Goal: Information Seeking & Learning: Find specific fact

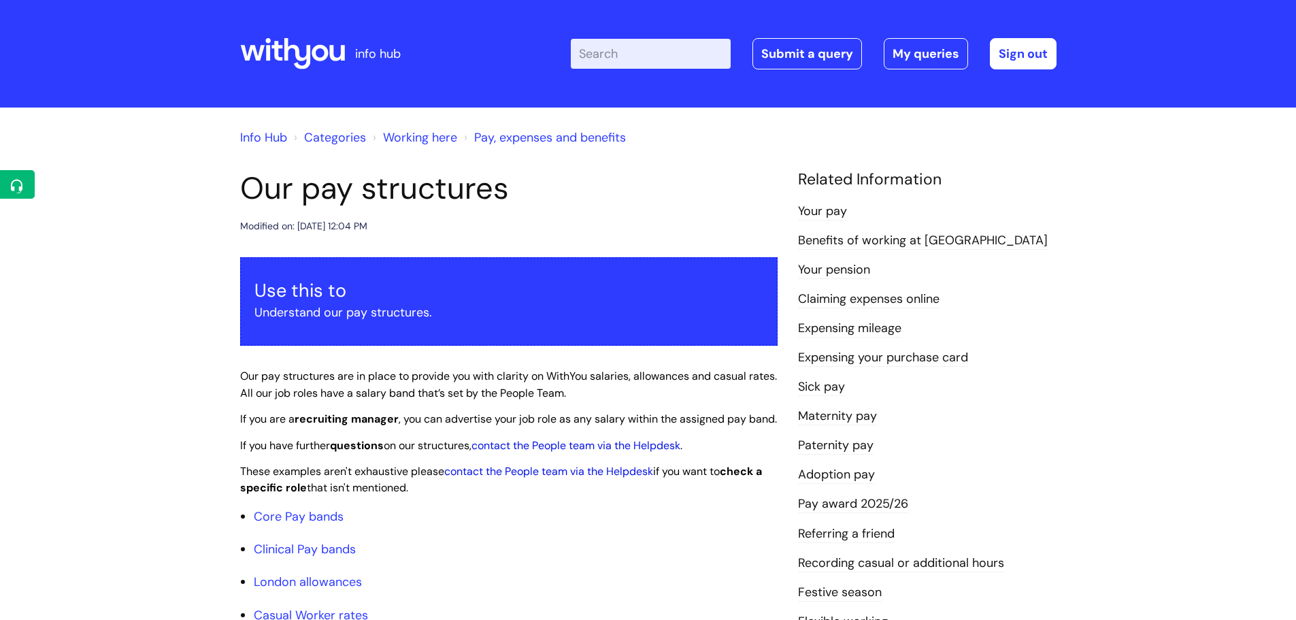
click at [695, 52] on input "Enter your search term here..." at bounding box center [651, 54] width 160 height 30
type input "internal"
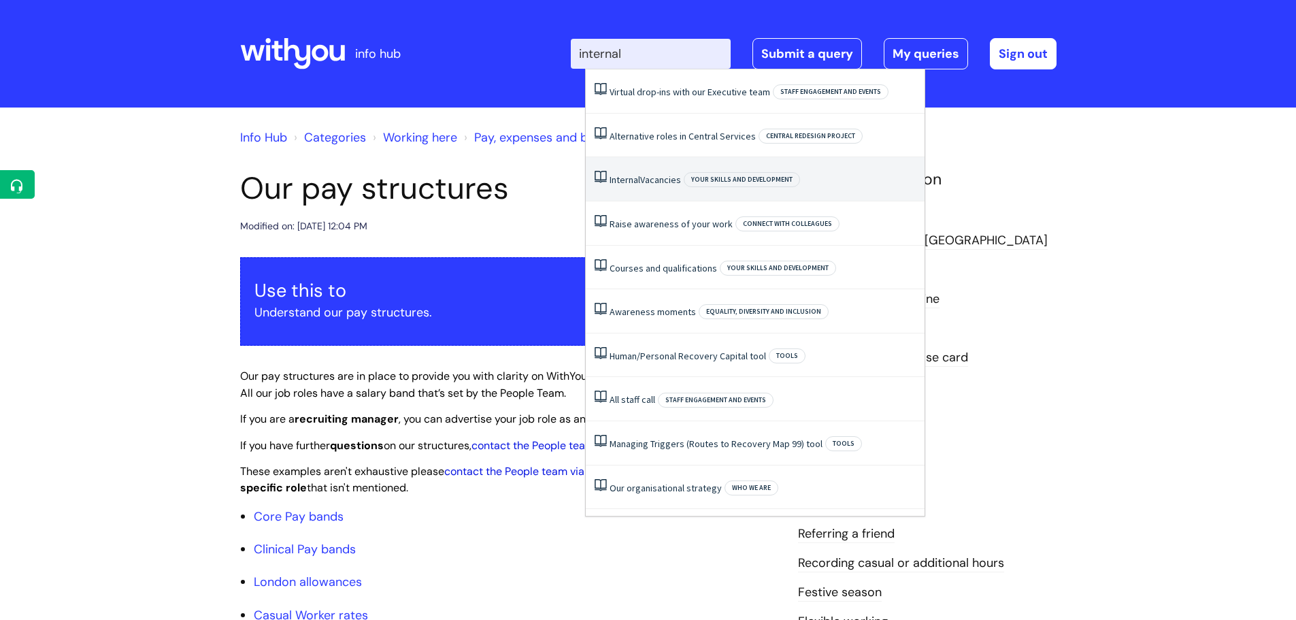
click at [645, 179] on link "Internal Vacancies" at bounding box center [645, 179] width 71 height 12
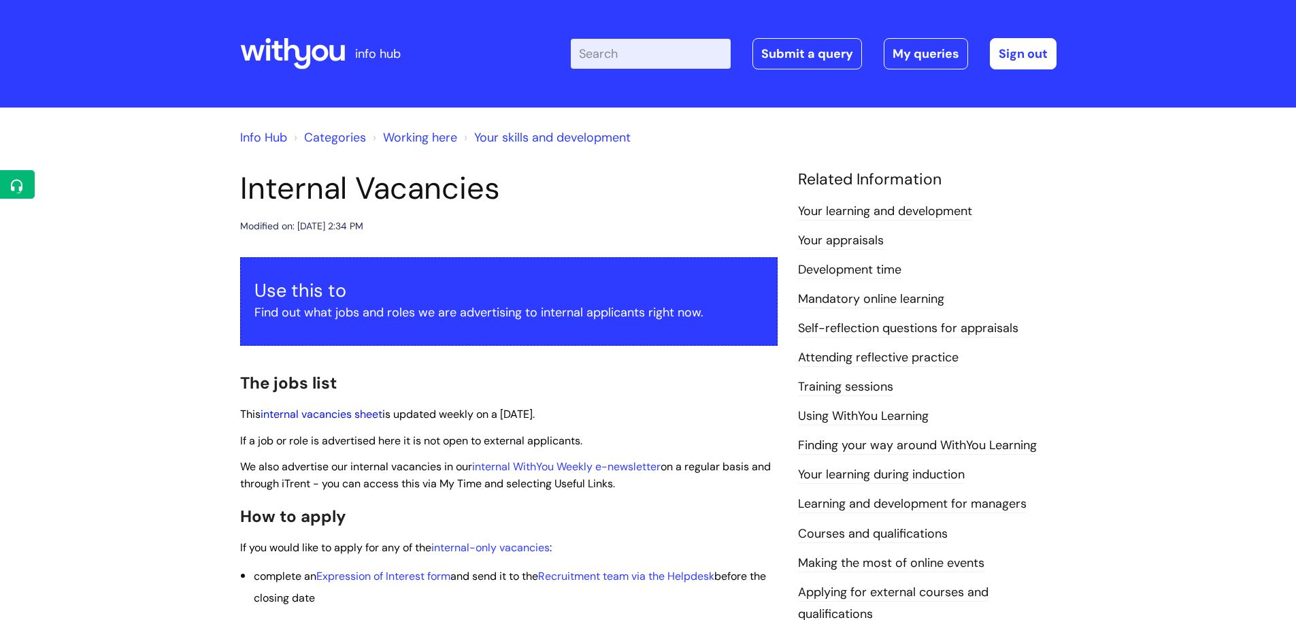
click at [319, 414] on link "internal vacancies sheet" at bounding box center [322, 414] width 122 height 14
click at [367, 412] on link "internal vacancies sheet" at bounding box center [322, 414] width 122 height 14
